Goal: Transaction & Acquisition: Obtain resource

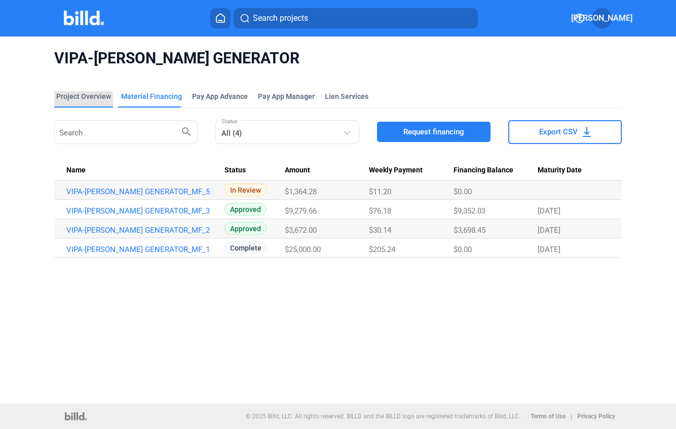
click at [84, 96] on div "Project Overview" at bounding box center [83, 96] width 55 height 10
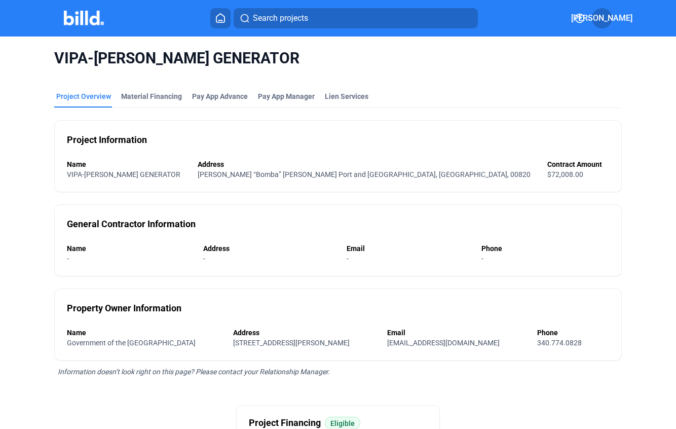
click at [220, 19] on icon at bounding box center [221, 18] width 10 height 10
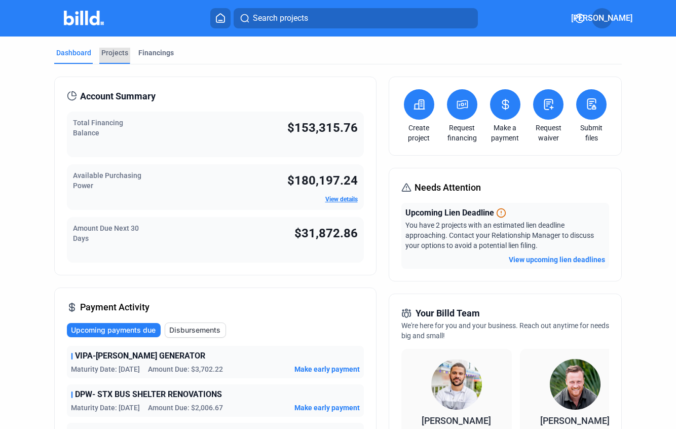
click at [114, 55] on div "Projects" at bounding box center [114, 53] width 27 height 10
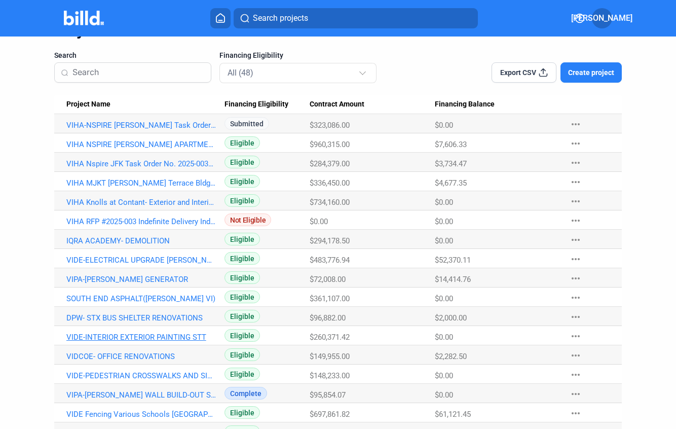
scroll to position [58, 0]
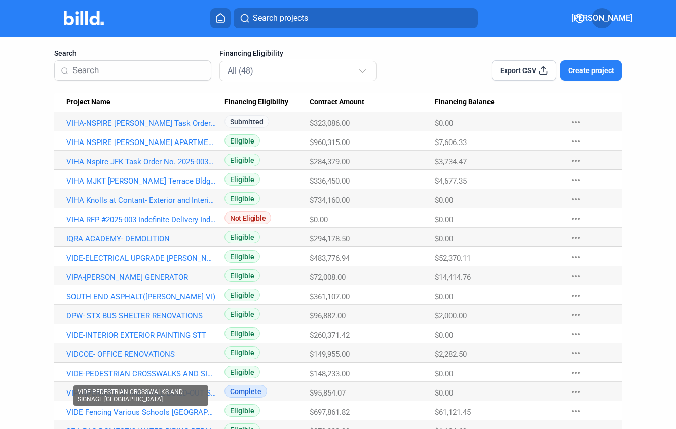
click at [140, 374] on link "VIDE-PEDESTRIAN CROSSWALKS AND SIGNAGE [GEOGRAPHIC_DATA]" at bounding box center [141, 373] width 150 height 9
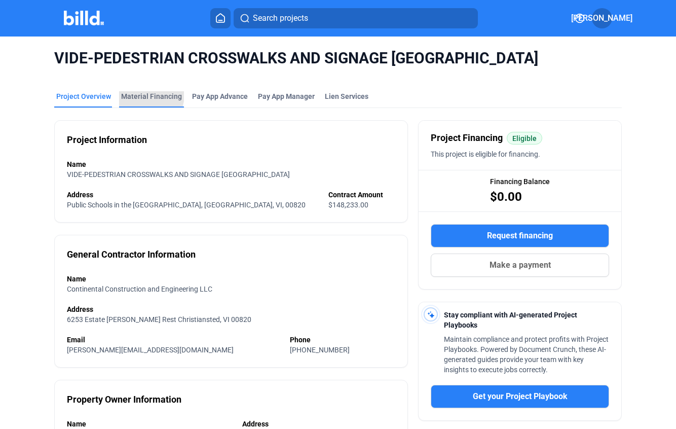
click at [145, 95] on div "Material Financing" at bounding box center [151, 96] width 61 height 10
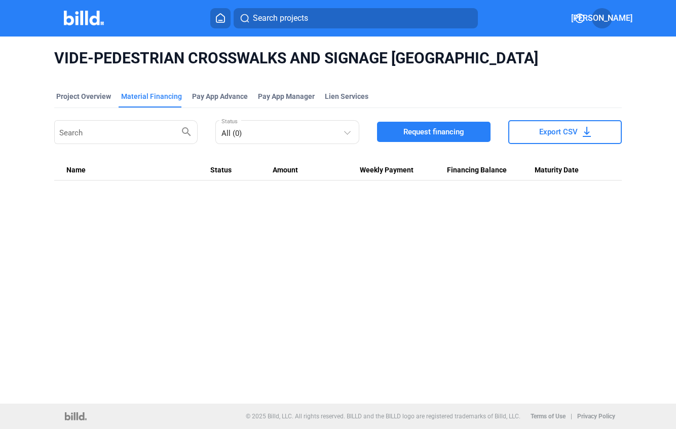
click at [431, 131] on span "Request financing" at bounding box center [434, 132] width 61 height 10
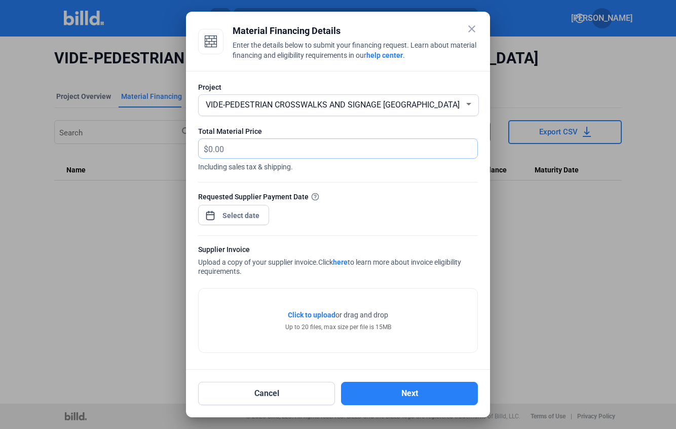
click at [225, 154] on input "text" at bounding box center [342, 149] width 269 height 20
type input "50,151.35"
click at [213, 218] on span "Open calendar" at bounding box center [210, 210] width 24 height 24
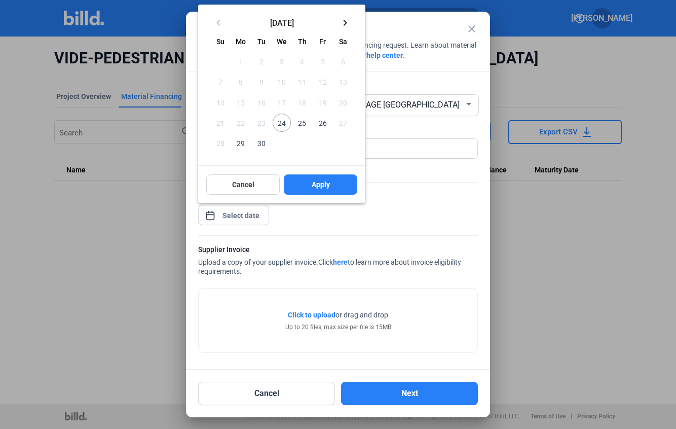
click at [282, 120] on span "24" at bounding box center [282, 123] width 18 height 18
click at [322, 183] on span "Apply" at bounding box center [321, 185] width 18 height 10
type input "[DATE]"
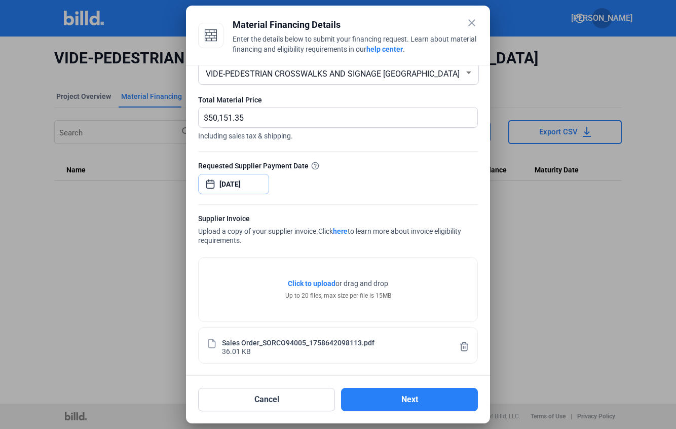
scroll to position [26, 0]
click at [403, 390] on button "Next" at bounding box center [409, 399] width 137 height 23
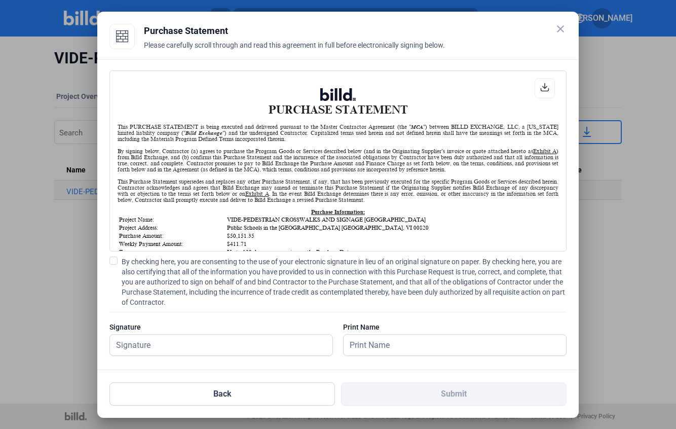
scroll to position [1, 0]
click at [112, 258] on span at bounding box center [114, 261] width 8 height 8
click at [0, 0] on input "By checking here, you are consenting to the use of your electronic signature in…" at bounding box center [0, 0] width 0 height 0
click at [128, 344] on input "text" at bounding box center [221, 345] width 223 height 21
type input "[PERSON_NAME]"
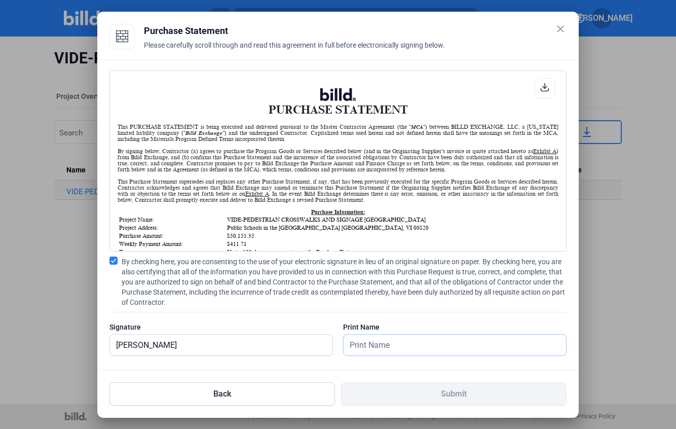
type input "[PERSON_NAME]"
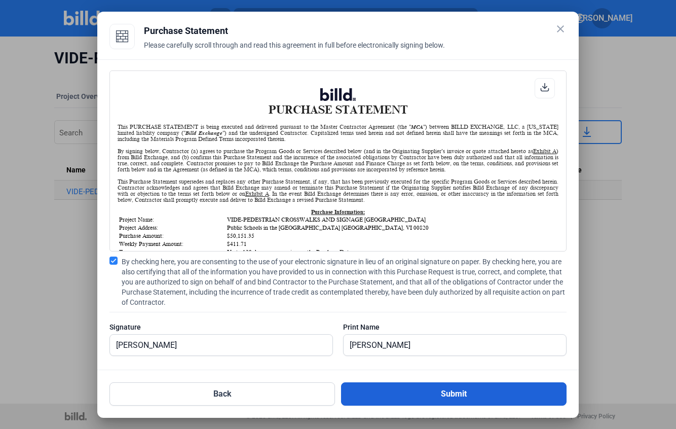
click at [488, 394] on button "Submit" at bounding box center [454, 393] width 226 height 23
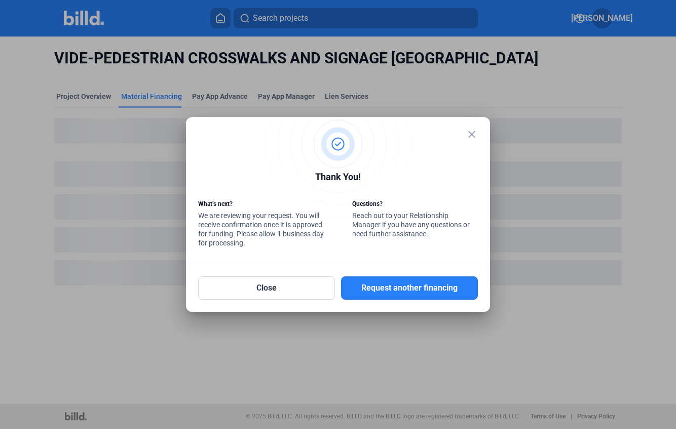
click at [475, 135] on mat-icon "close" at bounding box center [472, 134] width 12 height 12
